Goal: Information Seeking & Learning: Learn about a topic

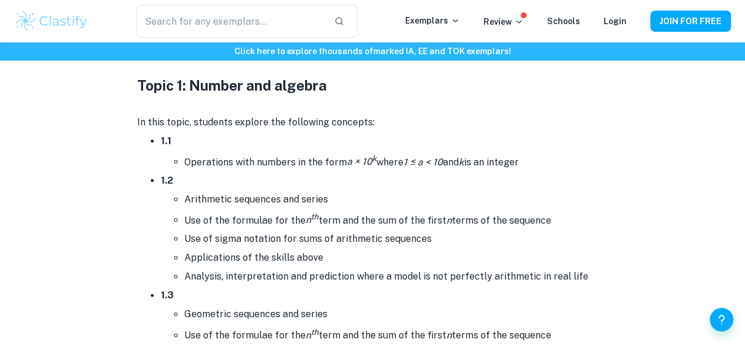
scroll to position [530, 0]
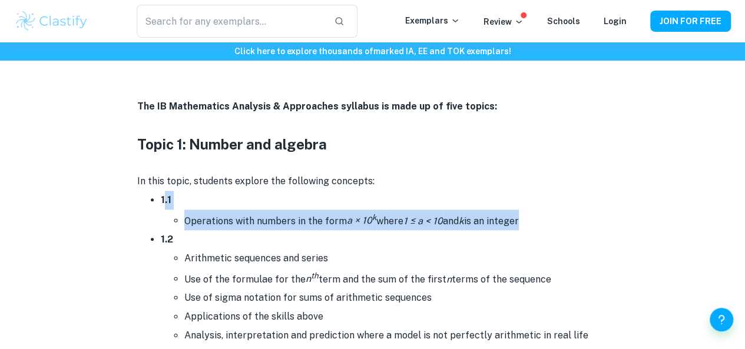
drag, startPoint x: 163, startPoint y: 203, endPoint x: 214, endPoint y: 243, distance: 65.5
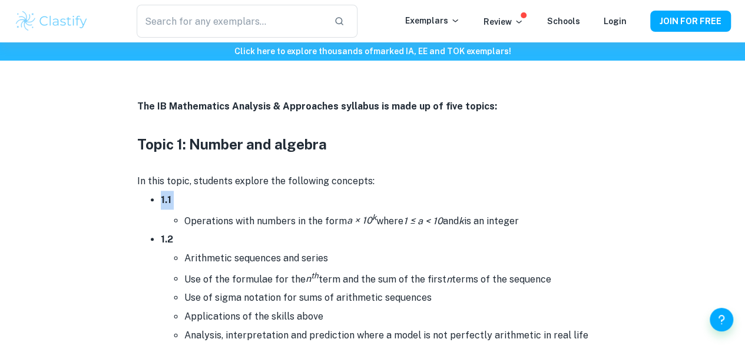
drag, startPoint x: 148, startPoint y: 204, endPoint x: 164, endPoint y: 214, distance: 18.5
click at [381, 182] on p "In this topic, students explore the following concepts:" at bounding box center [372, 182] width 471 height 18
click at [373, 190] on p "In this topic, students explore the following concepts:" at bounding box center [372, 182] width 471 height 18
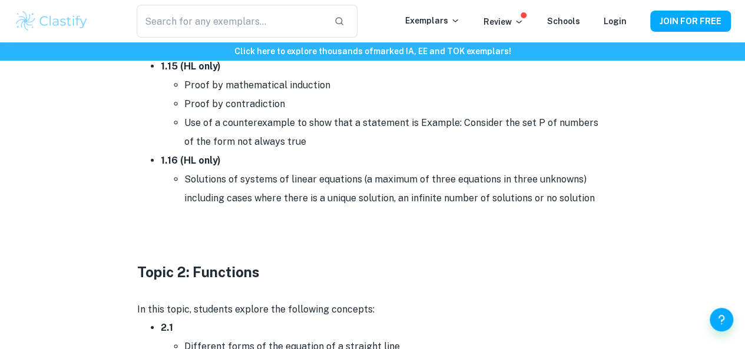
scroll to position [1616, 0]
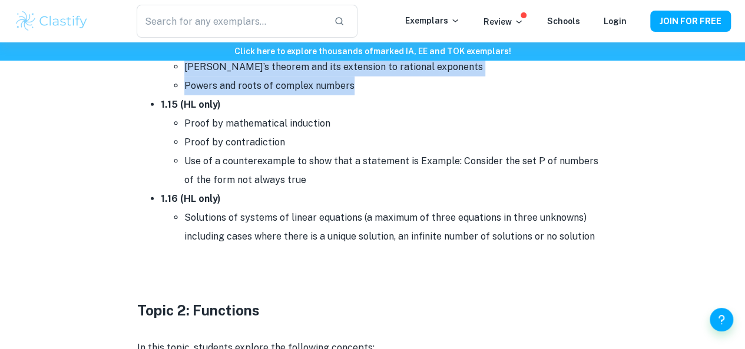
drag, startPoint x: 349, startPoint y: 184, endPoint x: 497, endPoint y: 84, distance: 179.1
copy div "lore: 3.5 Ipsumdolor sita consect ad eli sedd e × 62 t incid 8 ≤ u < 79 lab e d…"
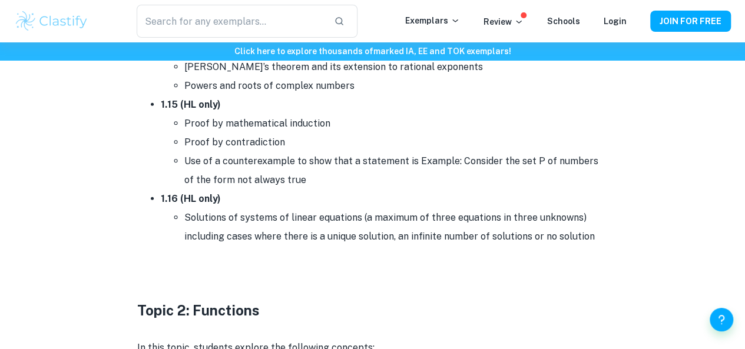
click at [316, 206] on li "1.16 (HL only) Solutions of systems of linear equations (a maximum of three equ…" at bounding box center [385, 218] width 448 height 57
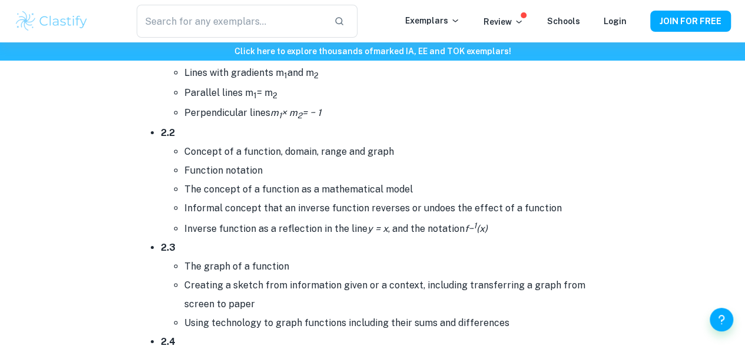
scroll to position [1970, 0]
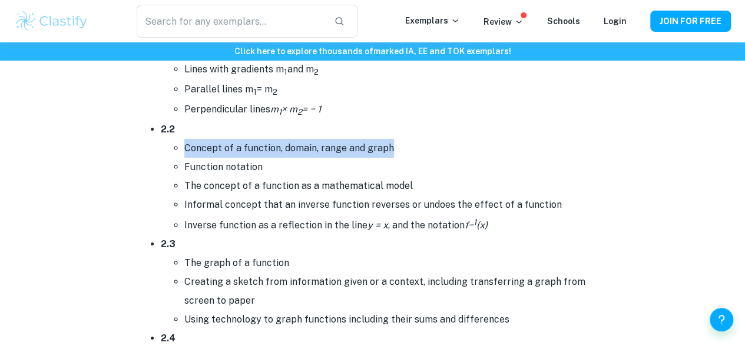
drag, startPoint x: 185, startPoint y: 150, endPoint x: 402, endPoint y: 149, distance: 216.8
click at [402, 149] on li "Concept of a function, domain, range and graph" at bounding box center [396, 148] width 424 height 19
copy li "Concept of a function, domain, range and graph"
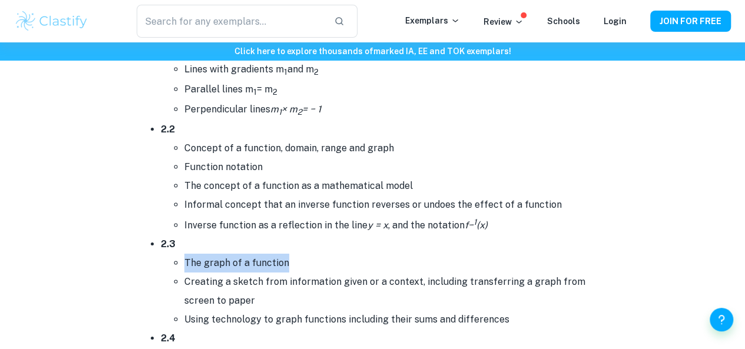
drag, startPoint x: 185, startPoint y: 266, endPoint x: 303, endPoint y: 270, distance: 117.9
click at [303, 270] on li "The graph of a function" at bounding box center [396, 263] width 424 height 19
copy li "The graph of a function"
click at [349, 242] on li "2.3 The graph of a function Creating a sketch from information given or a conte…" at bounding box center [385, 282] width 448 height 94
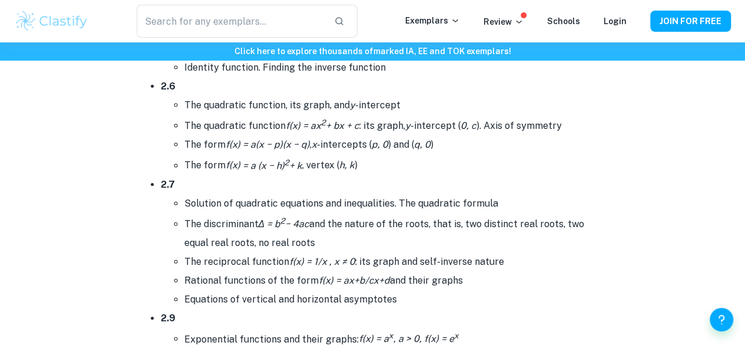
scroll to position [2323, 0]
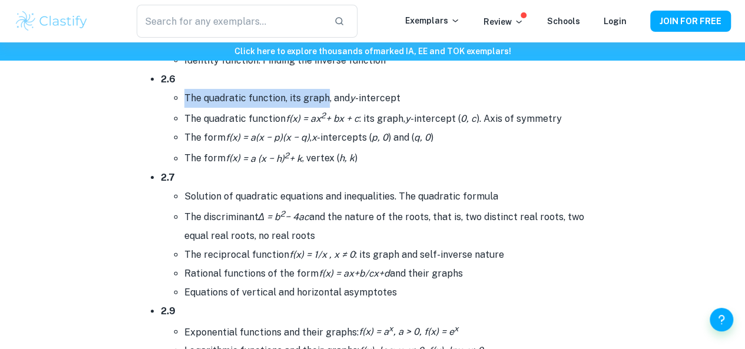
drag, startPoint x: 186, startPoint y: 98, endPoint x: 325, endPoint y: 98, distance: 139.0
click at [325, 98] on li "The quadratic function, its graph, and y -intercept" at bounding box center [396, 98] width 424 height 19
copy li "The quadratic function, its graph"
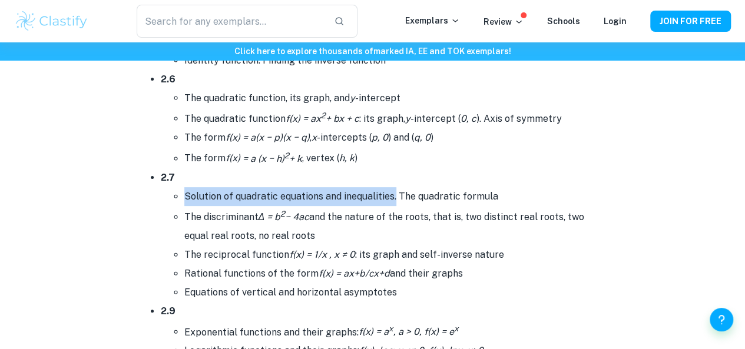
drag, startPoint x: 186, startPoint y: 197, endPoint x: 395, endPoint y: 197, distance: 208.5
click at [395, 197] on li "Solution of quadratic equations and inequalities. The quadratic formula" at bounding box center [396, 196] width 424 height 19
copy li "Solution of quadratic equations and inequalities."
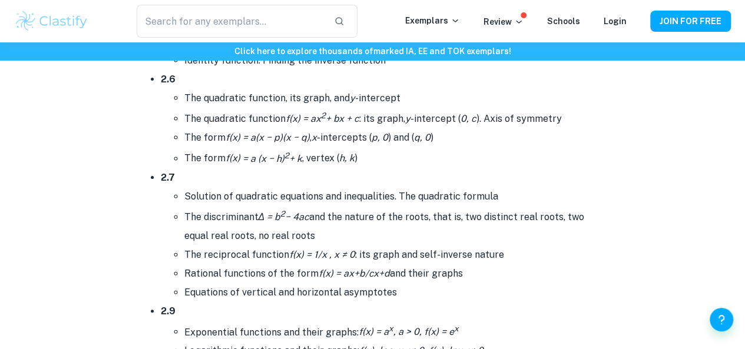
click at [269, 312] on li "2.9 Exponential functions and their graphs: f(x) = a x , a > 0, f(x) = e x Loga…" at bounding box center [385, 331] width 448 height 59
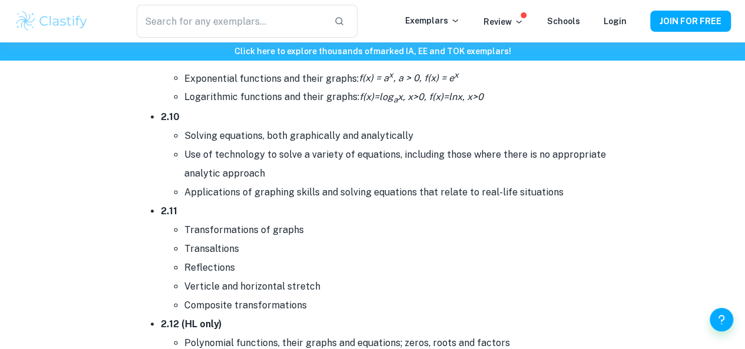
scroll to position [2559, 0]
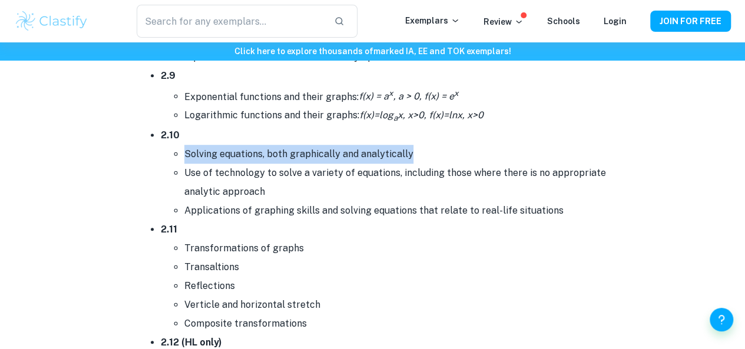
drag, startPoint x: 187, startPoint y: 153, endPoint x: 416, endPoint y: 151, distance: 229.7
click at [416, 151] on li "Solving equations, both graphically and analytically" at bounding box center [396, 154] width 424 height 19
copy li "Solving equations, both graphically and analytically"
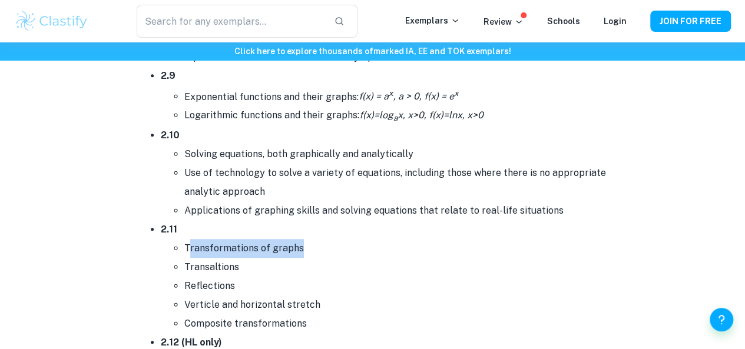
drag, startPoint x: 187, startPoint y: 250, endPoint x: 321, endPoint y: 248, distance: 134.3
click at [321, 248] on li "Transformations of graphs" at bounding box center [396, 248] width 424 height 19
click at [185, 247] on li "Transformations of graphs" at bounding box center [396, 248] width 424 height 19
drag, startPoint x: 185, startPoint y: 247, endPoint x: 323, endPoint y: 252, distance: 137.9
click at [323, 252] on li "Transformations of graphs" at bounding box center [396, 248] width 424 height 19
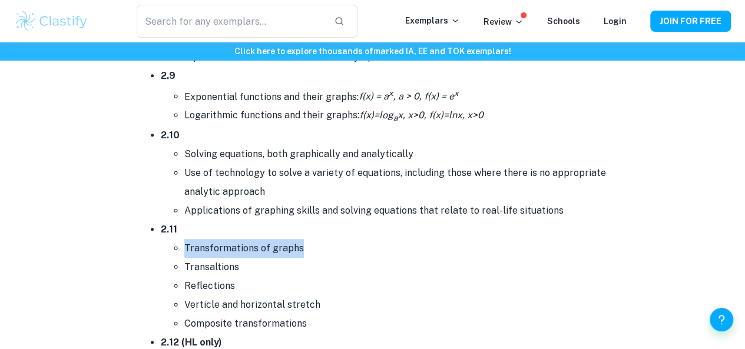
copy li "Transformations of graphs"
drag, startPoint x: 461, startPoint y: 283, endPoint x: 457, endPoint y: 275, distance: 8.4
click at [461, 282] on li "Reflections" at bounding box center [396, 286] width 424 height 19
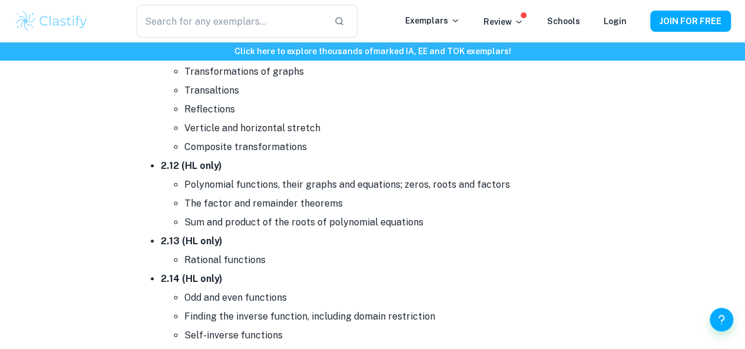
scroll to position [2794, 0]
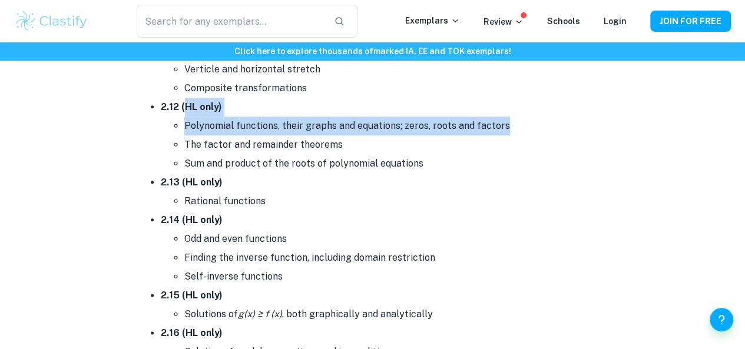
drag, startPoint x: 183, startPoint y: 104, endPoint x: 507, endPoint y: 126, distance: 324.7
click at [507, 126] on li "2.12 (HL only) Polynomial functions, their graphs and equations; zeros, roots a…" at bounding box center [385, 135] width 448 height 75
copy li "HL only) Polynomial functions, their graphs and equations; zeros, roots and fac…"
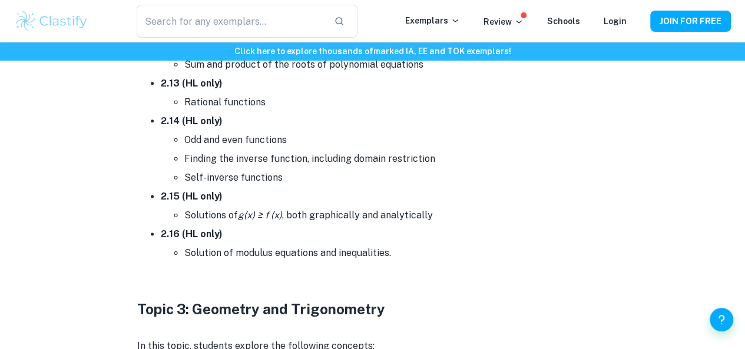
scroll to position [2912, 0]
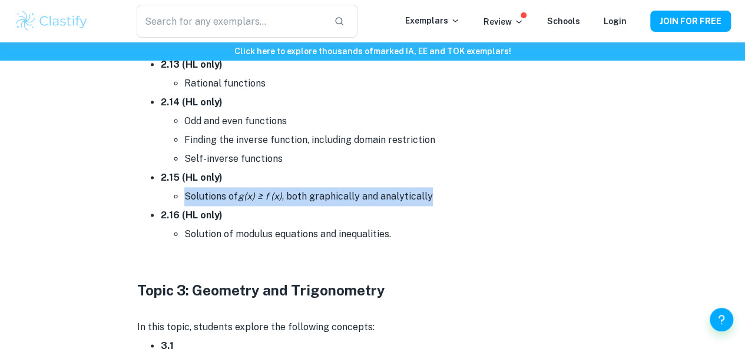
drag, startPoint x: 185, startPoint y: 194, endPoint x: 455, endPoint y: 203, distance: 270.5
click at [455, 203] on li "Solutions of g(x) ≥ f (x) , both graphically and analytically" at bounding box center [396, 196] width 424 height 19
copy li "Solutions of g(x) ≥ f (x) , both graphically and analytically"
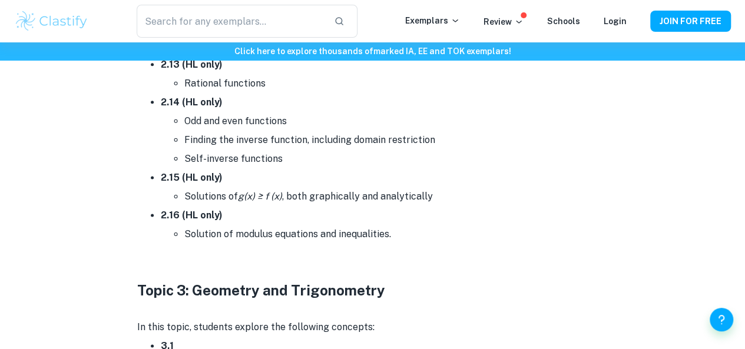
click at [550, 258] on p at bounding box center [372, 253] width 471 height 18
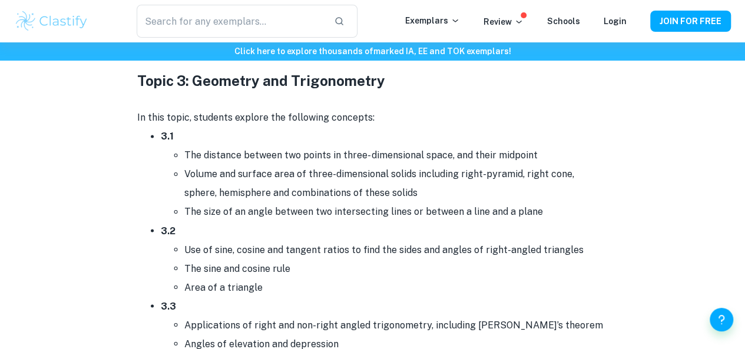
scroll to position [3148, 0]
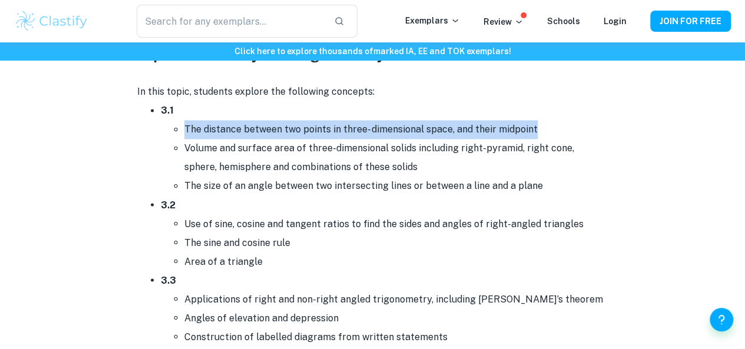
drag, startPoint x: 184, startPoint y: 125, endPoint x: 564, endPoint y: 133, distance: 380.6
click at [564, 133] on li "The distance between two points in three- dimensional space, and their midpoint" at bounding box center [396, 129] width 424 height 19
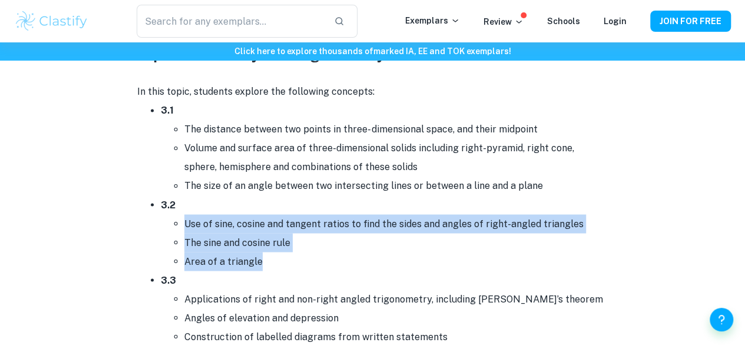
drag, startPoint x: 185, startPoint y: 221, endPoint x: 599, endPoint y: 253, distance: 415.3
click at [599, 253] on ul "Use of sine, cosine and tangent ratios to find the sides and angles of right-an…" at bounding box center [385, 242] width 448 height 57
copy ul "Use of sine, cosine and tangent ratios to find the sides and angles of right-an…"
click at [347, 267] on li "Area of a triangle" at bounding box center [396, 261] width 424 height 19
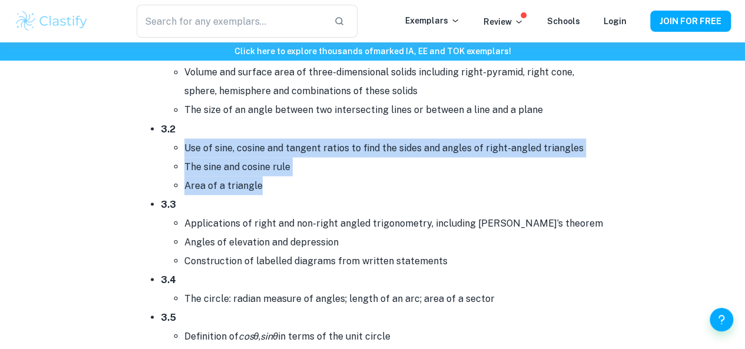
scroll to position [3266, 0]
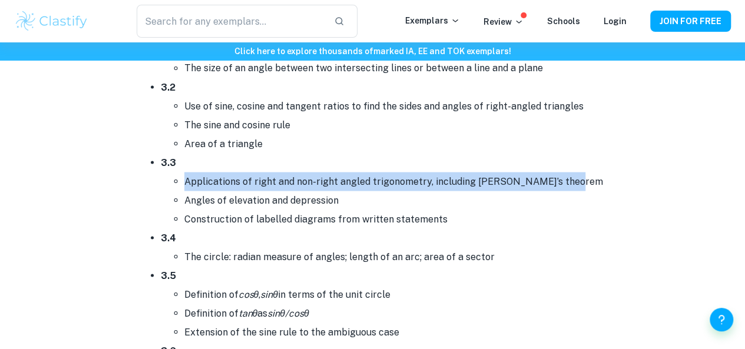
drag, startPoint x: 185, startPoint y: 181, endPoint x: 565, endPoint y: 187, distance: 380.0
click at [567, 187] on li "Applications of right and non-right angled trigonometry, including [PERSON_NAME…" at bounding box center [396, 181] width 424 height 19
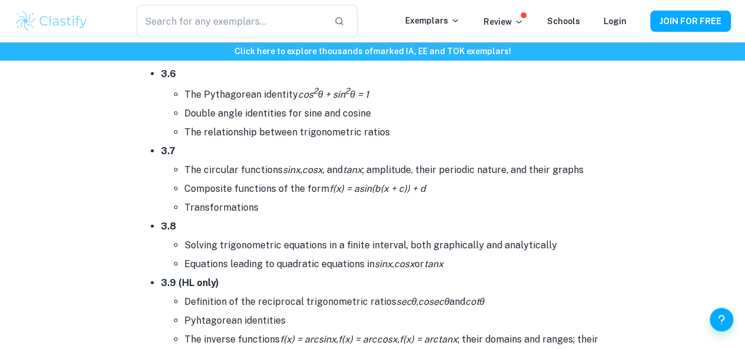
scroll to position [3560, 0]
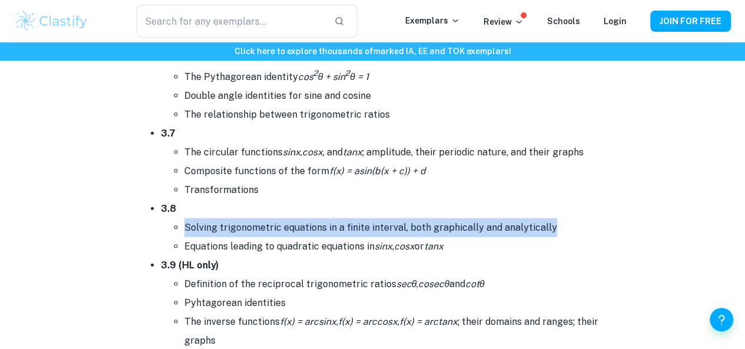
drag, startPoint x: 186, startPoint y: 226, endPoint x: 545, endPoint y: 229, distance: 359.3
click at [550, 226] on li "Solving trigonometric equations in a finite interval, both graphically and anal…" at bounding box center [396, 228] width 424 height 19
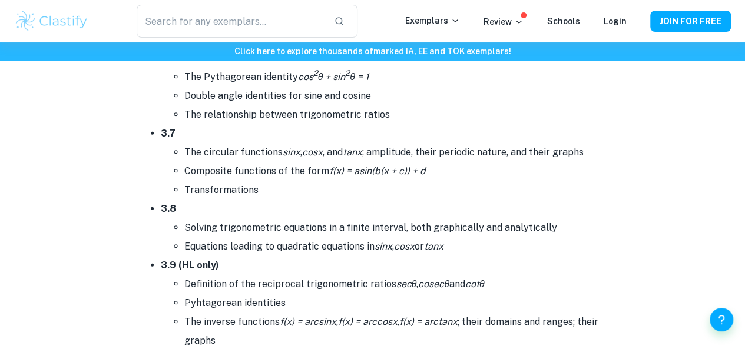
click at [259, 267] on li "3.9 (HL only) Definition of the reciprocal trigonometric ratios secθ , cosecθ a…" at bounding box center [385, 303] width 448 height 94
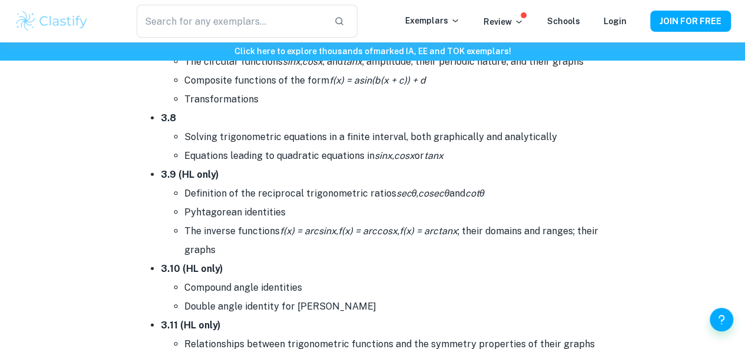
scroll to position [3678, 0]
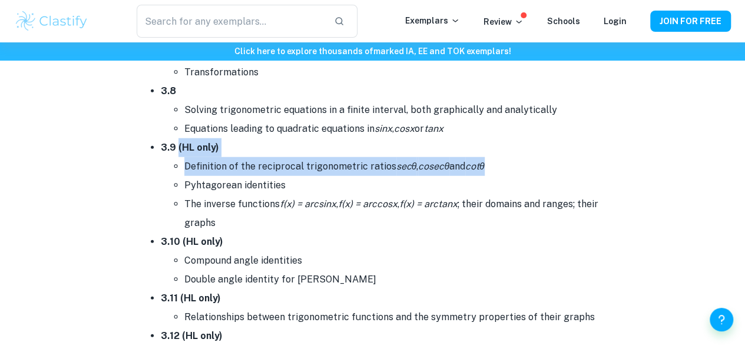
drag, startPoint x: 177, startPoint y: 148, endPoint x: 501, endPoint y: 166, distance: 323.9
click at [501, 166] on li "3.9 (HL only) Definition of the reciprocal trigonometric ratios secθ , cosecθ a…" at bounding box center [385, 185] width 448 height 94
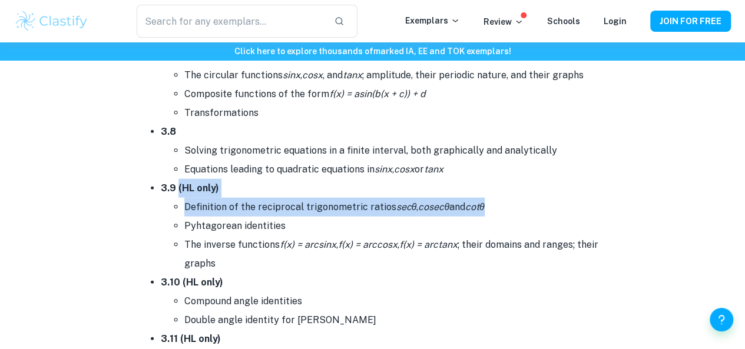
scroll to position [3619, 0]
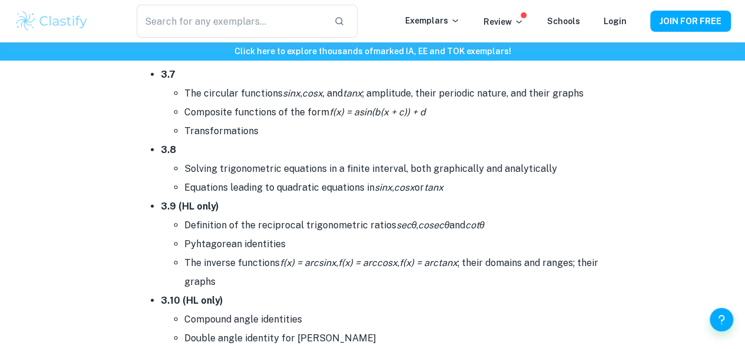
click at [343, 310] on li "Compound angle identities" at bounding box center [396, 319] width 424 height 19
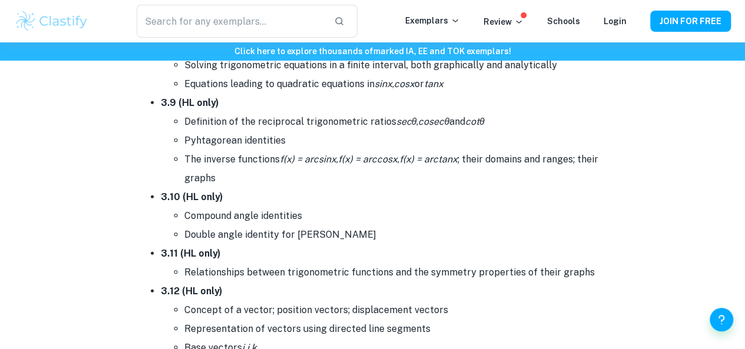
scroll to position [3737, 0]
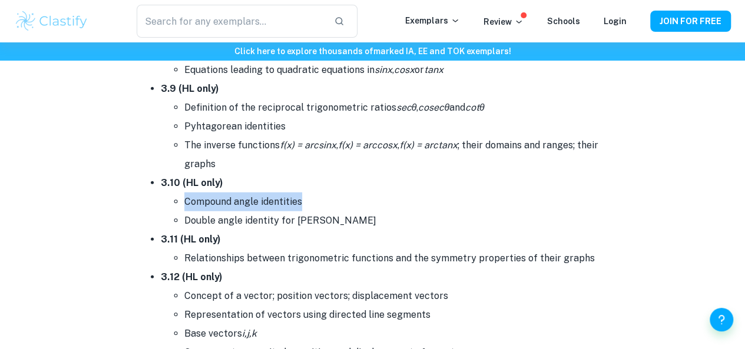
drag, startPoint x: 185, startPoint y: 199, endPoint x: 309, endPoint y: 203, distance: 124.4
click at [309, 203] on li "Compound angle identities" at bounding box center [396, 202] width 424 height 19
click at [370, 219] on li "Double angle identity for [PERSON_NAME]" at bounding box center [396, 220] width 424 height 19
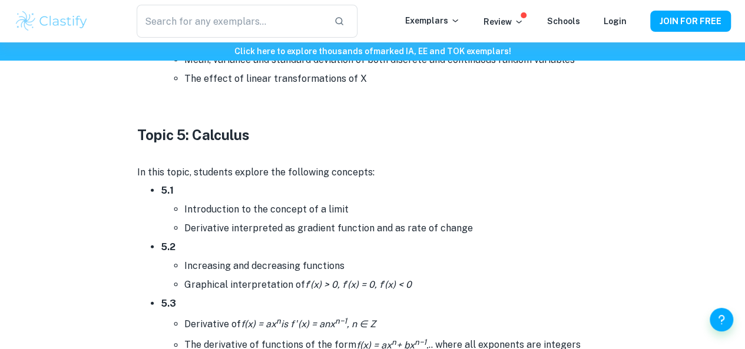
scroll to position [6093, 0]
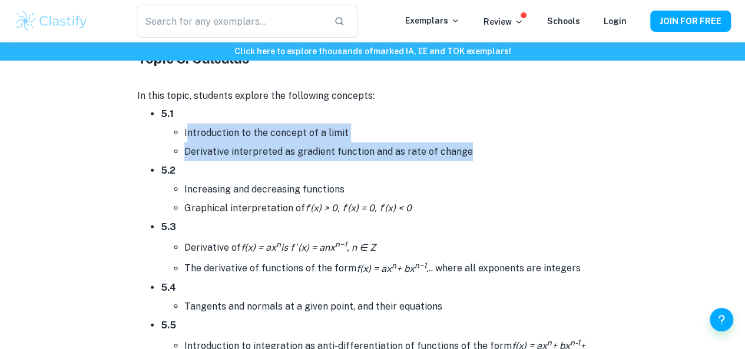
drag, startPoint x: 185, startPoint y: 128, endPoint x: 417, endPoint y: 143, distance: 232.6
click at [474, 153] on ul "Introduction to the concept of a limit Derivative interpreted as gradient funct…" at bounding box center [385, 143] width 448 height 38
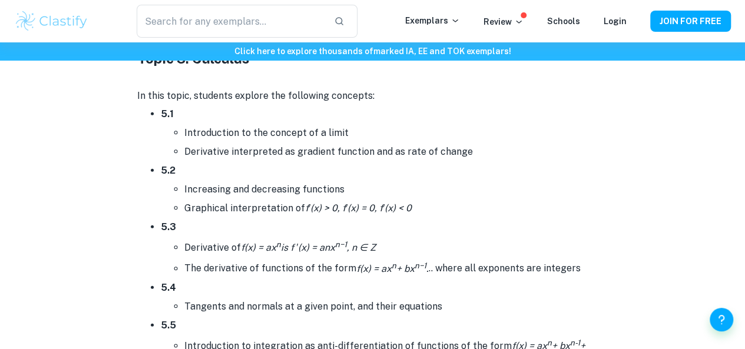
click at [184, 135] on li "Introduction to the concept of a limit" at bounding box center [396, 133] width 424 height 19
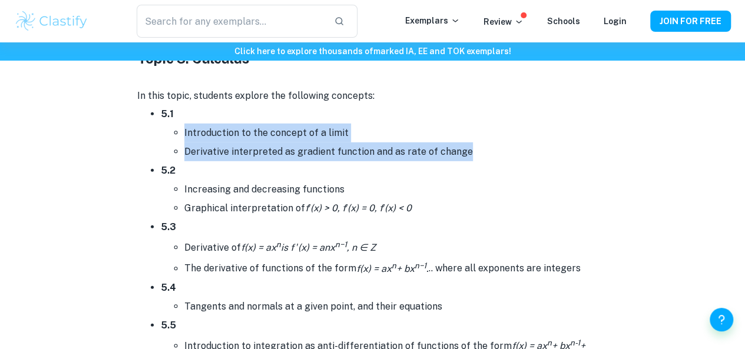
drag, startPoint x: 184, startPoint y: 127, endPoint x: 479, endPoint y: 153, distance: 295.6
click at [479, 153] on ul "Introduction to the concept of a limit Derivative interpreted as gradient funct…" at bounding box center [385, 143] width 448 height 38
